Goal: Navigation & Orientation: Find specific page/section

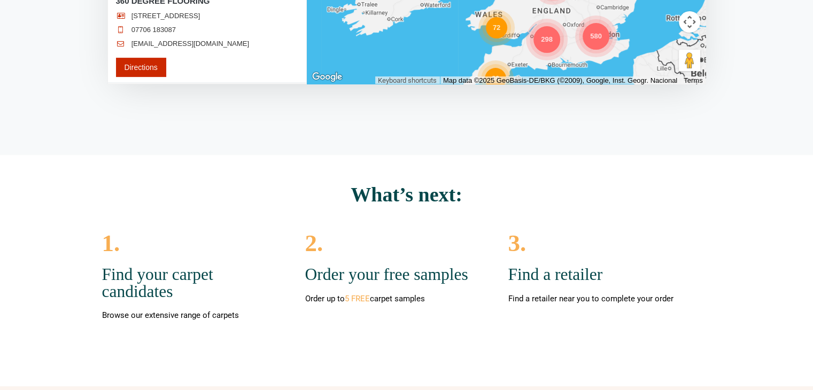
scroll to position [233, 0]
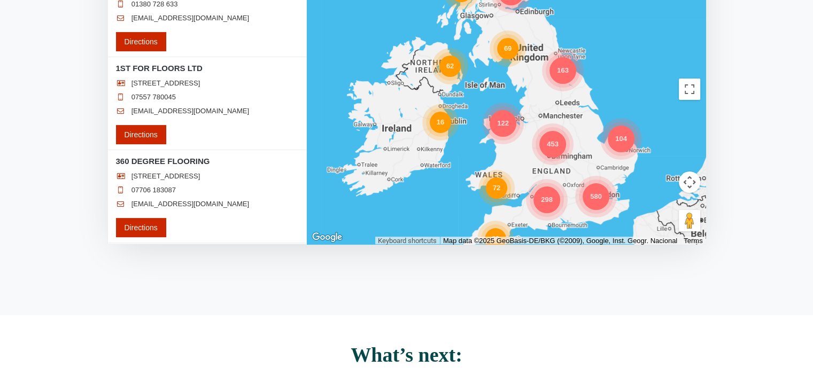
click at [551, 143] on div "453" at bounding box center [552, 144] width 27 height 27
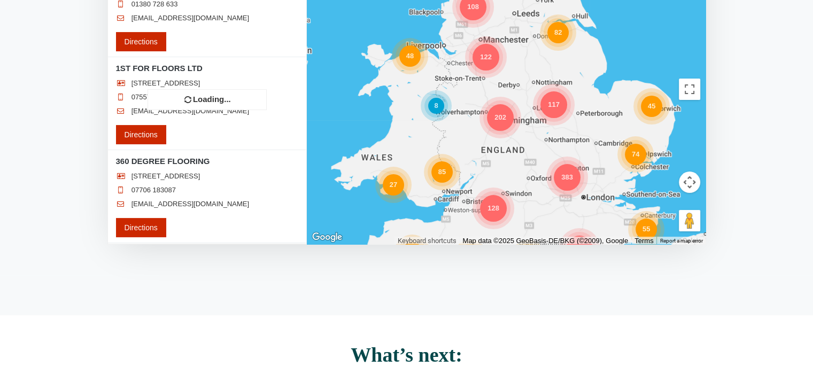
click at [503, 118] on div "128 15 202 383 74 37 101 64 53 108 85 55 48 15 122 27 82 34 117 45 60 19 11 39 …" at bounding box center [506, 89] width 399 height 310
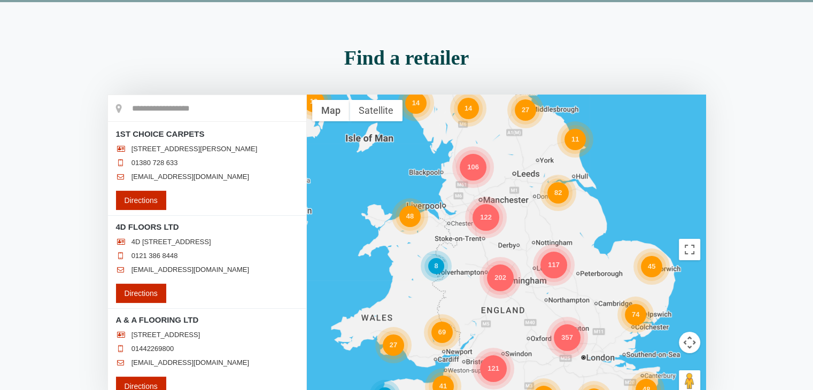
scroll to position [0, 0]
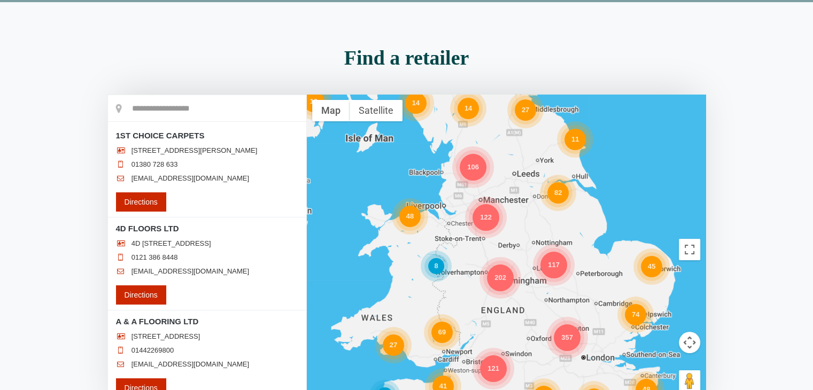
click at [134, 107] on input "text" at bounding box center [207, 108] width 198 height 27
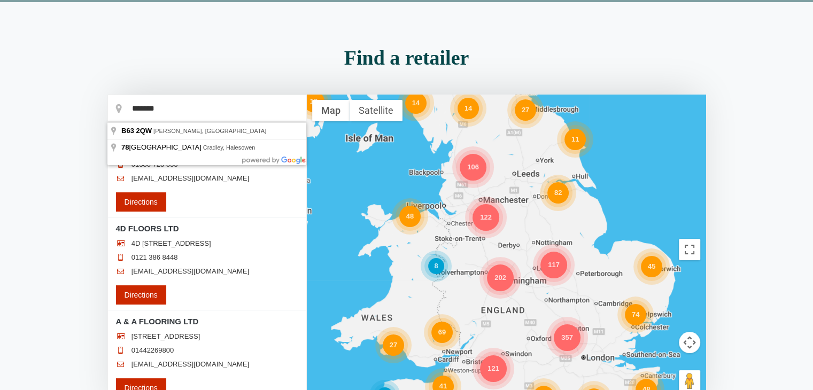
drag, startPoint x: 128, startPoint y: 144, endPoint x: 137, endPoint y: 145, distance: 8.6
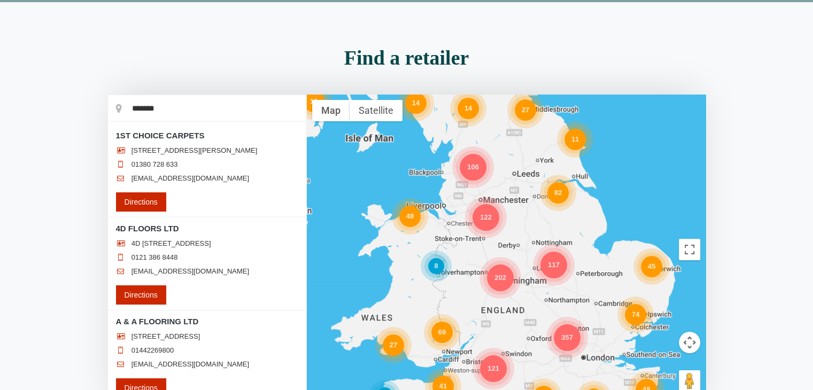
type input "**********"
click at [143, 107] on input "**********" at bounding box center [207, 108] width 198 height 27
click at [139, 110] on input "**********" at bounding box center [207, 108] width 198 height 27
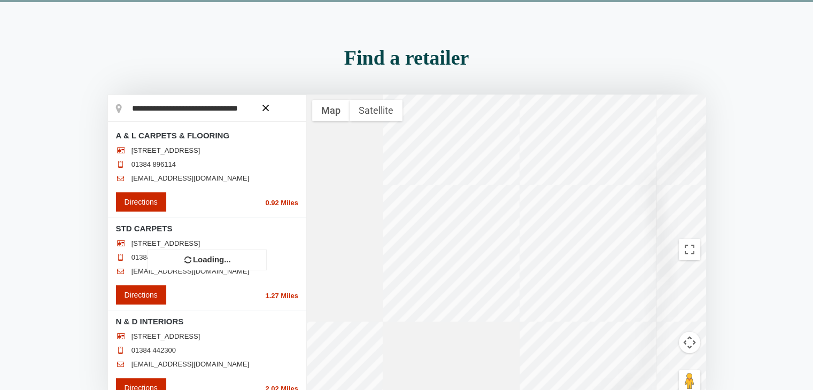
scroll to position [19, 0]
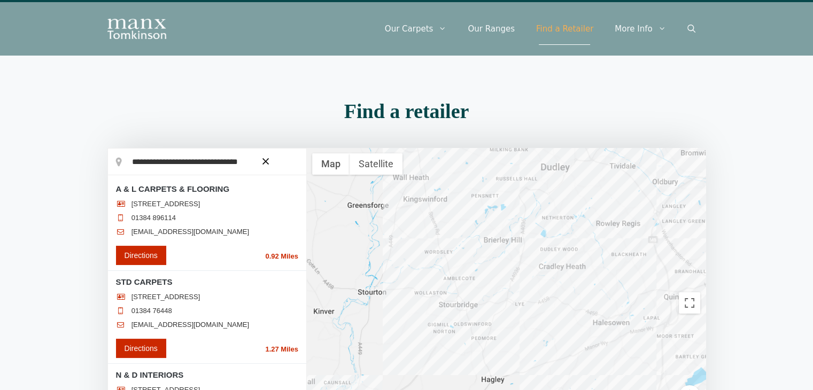
click at [263, 158] on icon "button" at bounding box center [265, 161] width 6 height 6
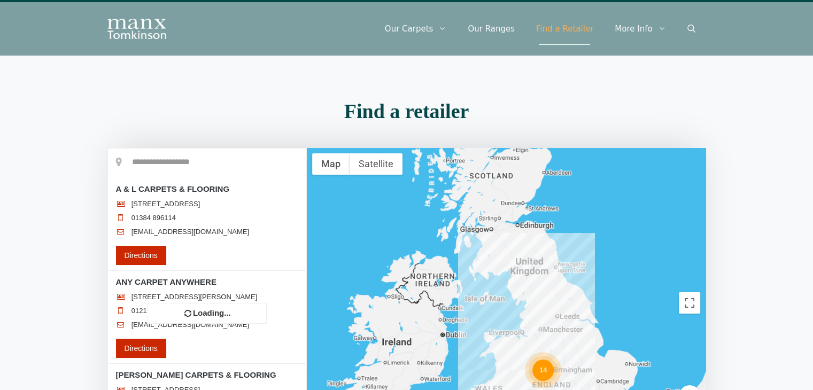
click at [130, 104] on h2 "Find a retailer" at bounding box center [406, 111] width 598 height 20
click at [137, 158] on input "text" at bounding box center [207, 162] width 198 height 27
click at [145, 154] on input "text" at bounding box center [207, 162] width 198 height 27
click at [141, 157] on input "*" at bounding box center [207, 162] width 198 height 27
type input "*"
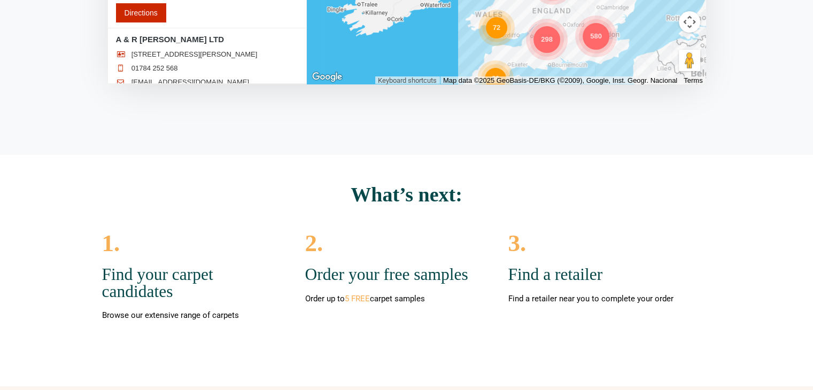
scroll to position [802, 0]
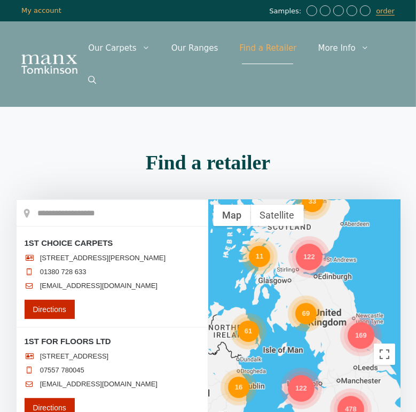
click at [348, 396] on div "478" at bounding box center [351, 409] width 27 height 27
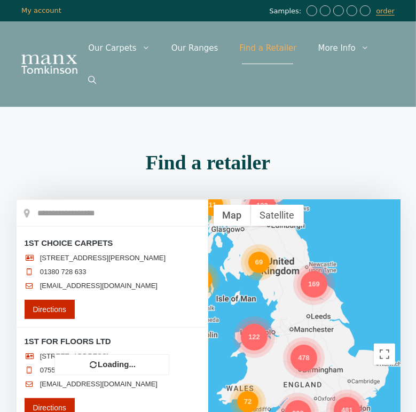
click at [305, 325] on div "298 69 481 169 478 61 122 33 16 72 80 122 11" at bounding box center [304, 354] width 192 height 310
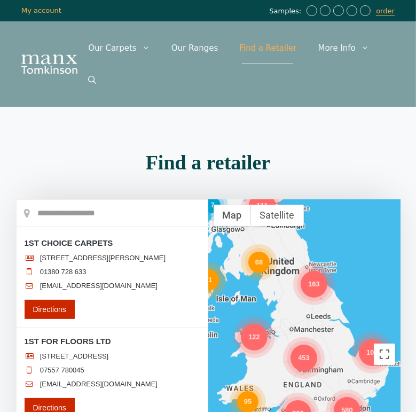
scroll to position [53, 0]
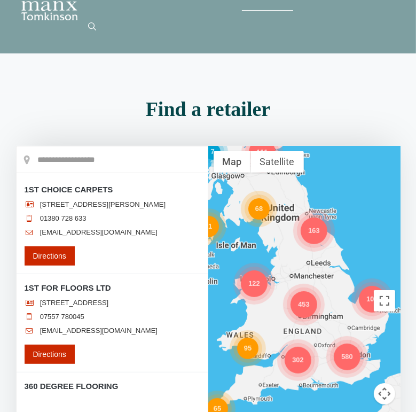
click at [301, 291] on div "453" at bounding box center [304, 304] width 27 height 27
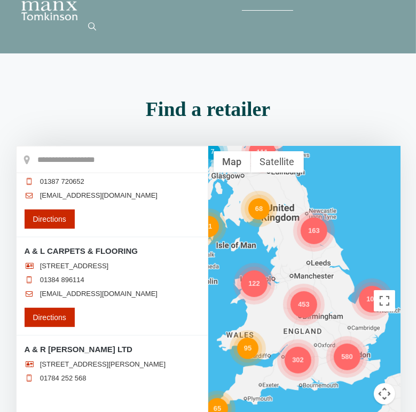
scroll to position [748, 0]
